Goal: Task Accomplishment & Management: Complete application form

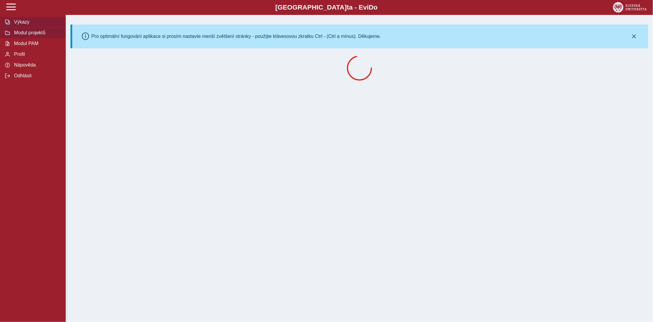
click at [33, 35] on span "Modul projektů" at bounding box center [36, 32] width 48 height 5
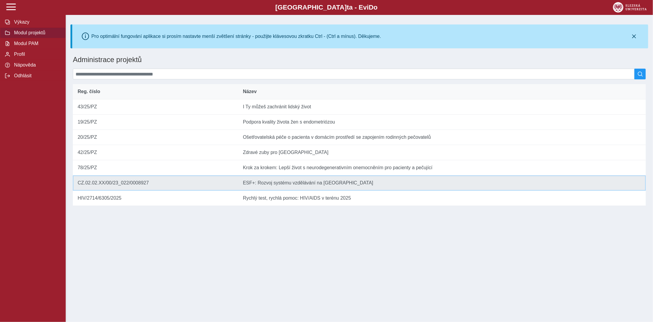
click at [290, 189] on td "Název ESF+: Rozvoj systému vzdělávání na [GEOGRAPHIC_DATA]" at bounding box center [442, 183] width 408 height 15
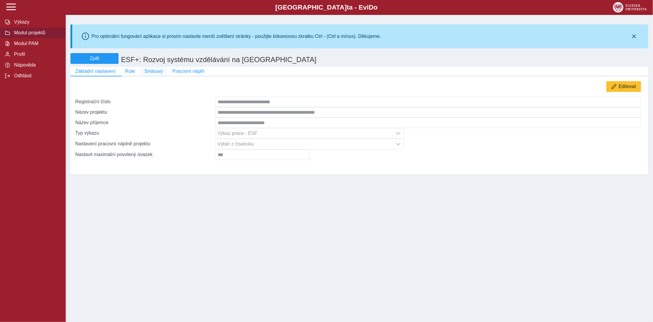
click at [154, 74] on span "Smlouvy" at bounding box center [154, 71] width 18 height 5
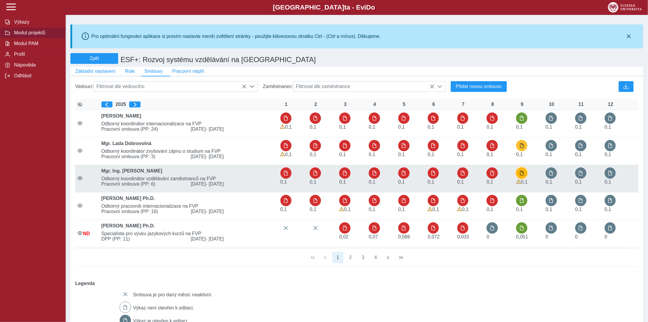
click at [525, 176] on span "button" at bounding box center [522, 173] width 5 height 5
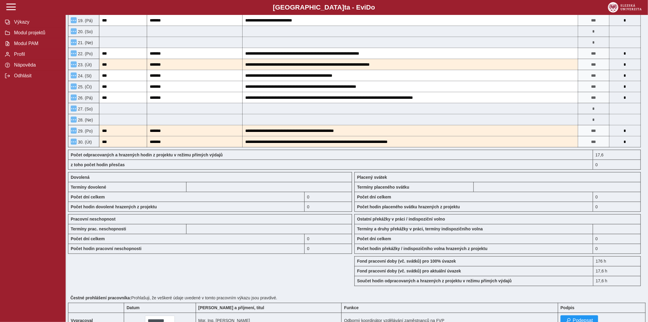
scroll to position [404, 0]
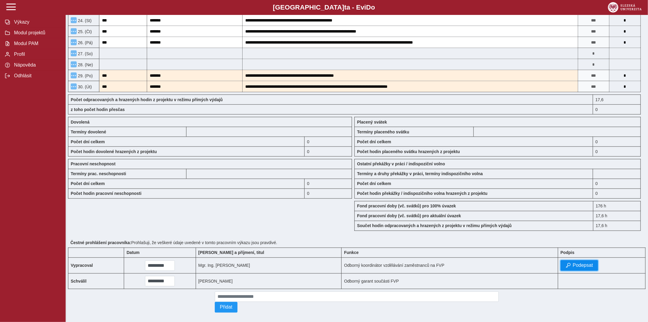
click at [577, 263] on span "Podepsat" at bounding box center [583, 265] width 20 height 5
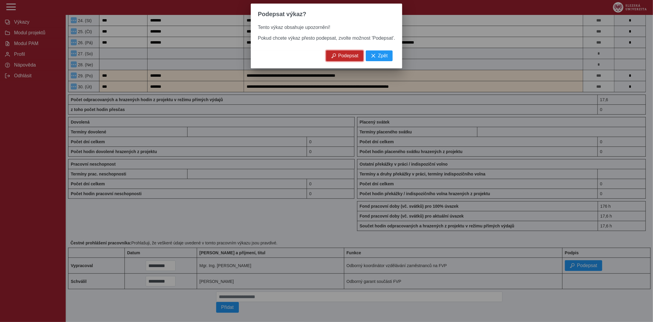
click at [339, 59] on span "Podepsat" at bounding box center [348, 55] width 20 height 5
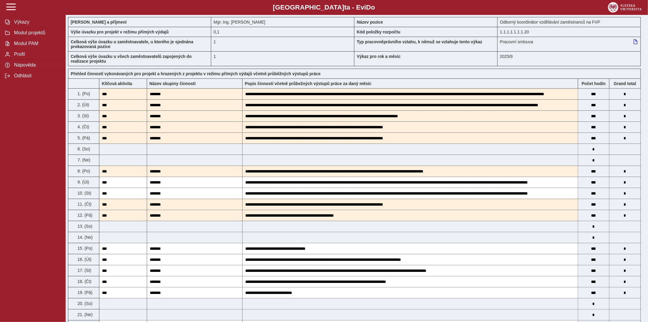
scroll to position [0, 0]
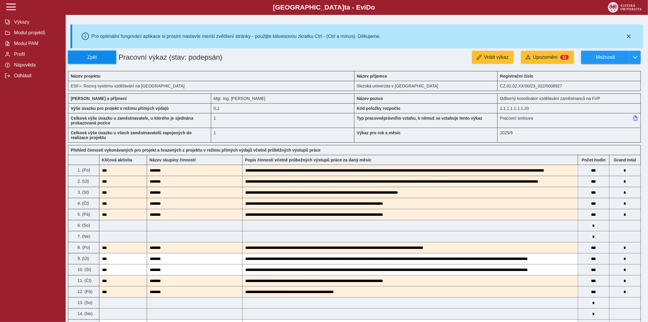
click at [88, 59] on span "Zpět" at bounding box center [92, 57] width 43 height 5
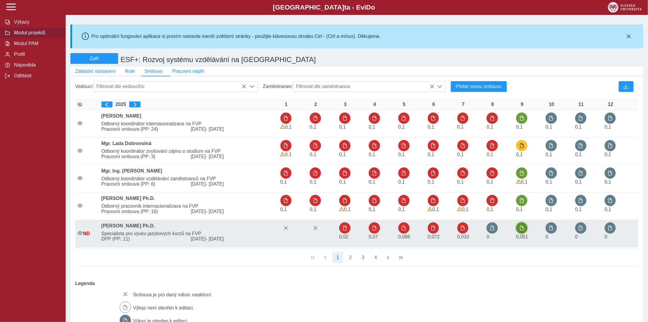
click at [525, 230] on span "button" at bounding box center [522, 228] width 5 height 5
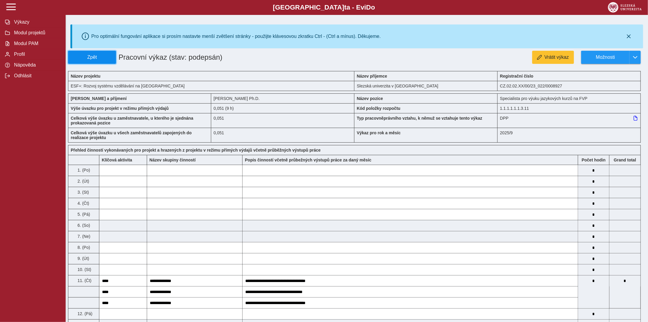
click at [97, 60] on span "Zpět" at bounding box center [92, 57] width 43 height 5
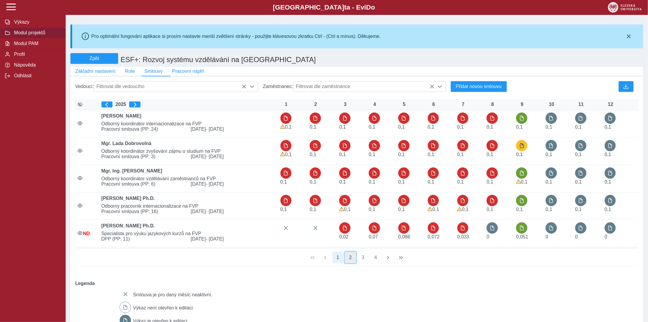
click at [349, 262] on button "2" at bounding box center [350, 257] width 11 height 11
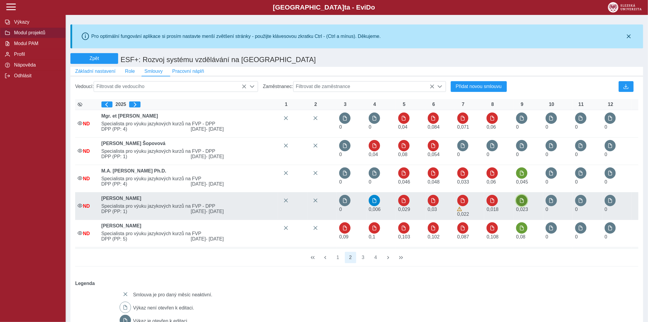
click at [522, 200] on button "button" at bounding box center [521, 200] width 11 height 11
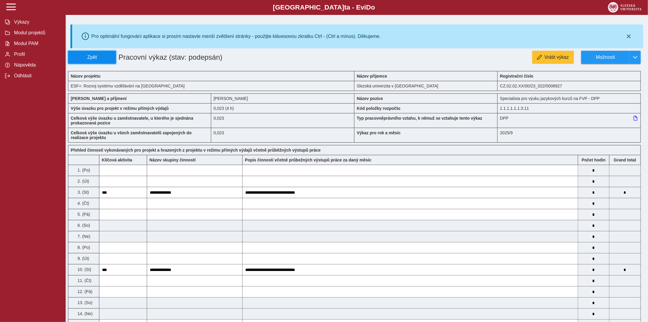
click at [93, 52] on button "Zpět" at bounding box center [92, 57] width 48 height 13
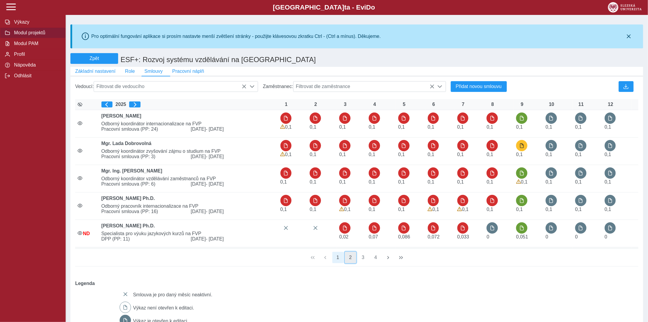
click at [349, 262] on button "2" at bounding box center [350, 257] width 11 height 11
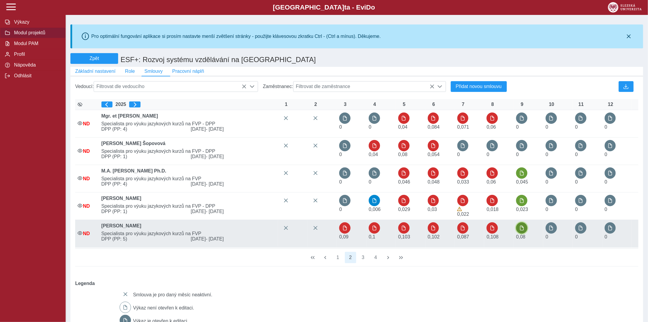
click at [526, 233] on button "button" at bounding box center [521, 227] width 11 height 11
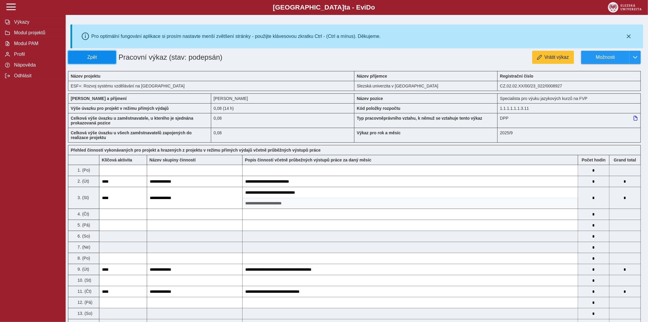
click at [102, 56] on span "Zpět" at bounding box center [92, 57] width 43 height 5
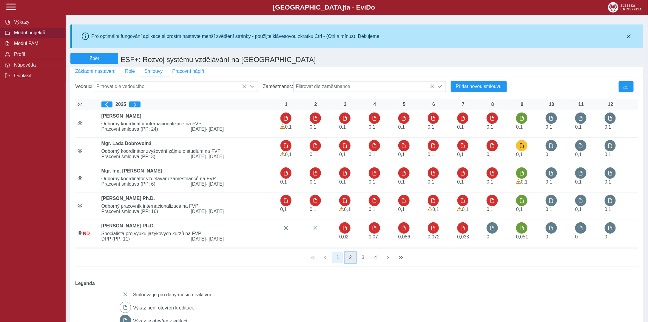
click at [350, 261] on button "2" at bounding box center [350, 257] width 11 height 11
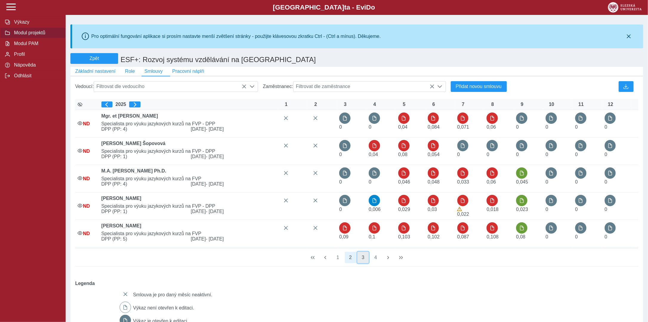
click at [361, 258] on button "3" at bounding box center [363, 257] width 11 height 11
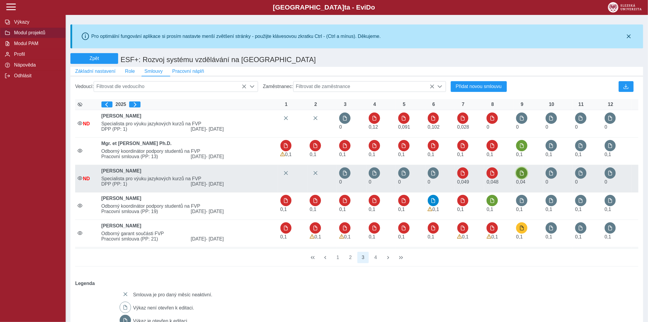
click at [525, 174] on button "button" at bounding box center [521, 172] width 11 height 11
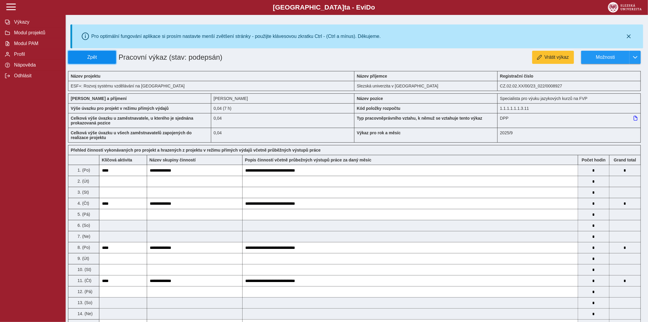
click at [80, 56] on span "Zpět" at bounding box center [92, 57] width 43 height 5
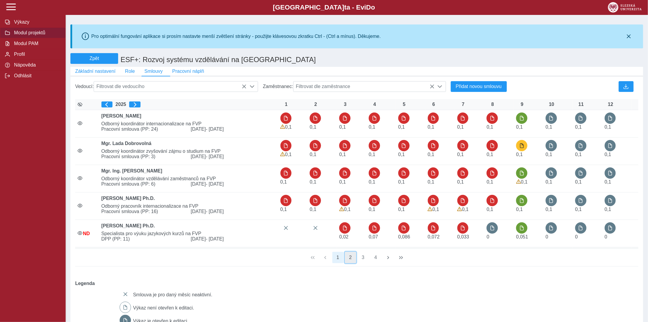
click at [353, 261] on button "2" at bounding box center [350, 257] width 11 height 11
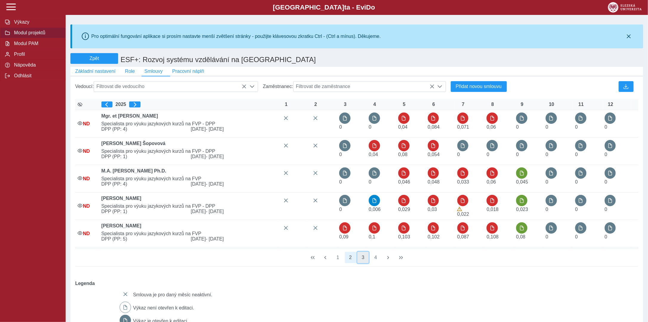
click at [362, 260] on button "3" at bounding box center [363, 257] width 11 height 11
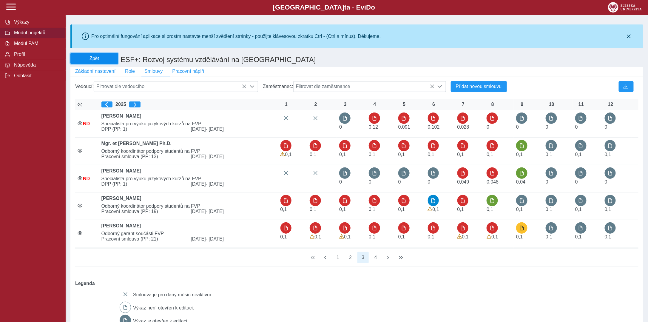
click at [117, 56] on button "Zpět" at bounding box center [94, 58] width 48 height 11
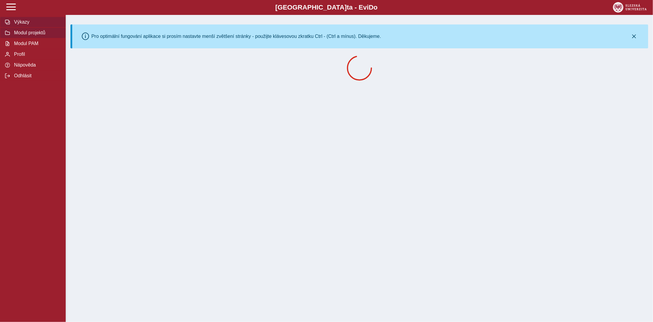
click at [18, 21] on span "Výkazy" at bounding box center [36, 21] width 48 height 5
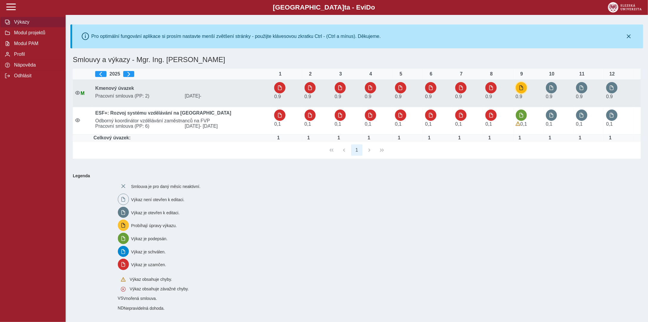
click at [524, 88] on span "button" at bounding box center [521, 87] width 5 height 5
